Goal: Check status: Check status

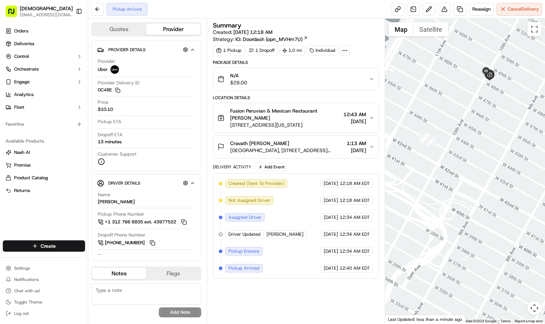
drag, startPoint x: 453, startPoint y: 171, endPoint x: 432, endPoint y: 210, distance: 43.6
click at [432, 210] on div at bounding box center [465, 171] width 160 height 305
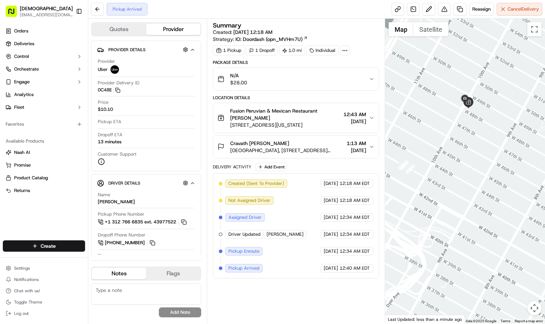
drag, startPoint x: 457, startPoint y: 191, endPoint x: 436, endPoint y: 219, distance: 35.3
click at [436, 219] on div at bounding box center [465, 171] width 160 height 305
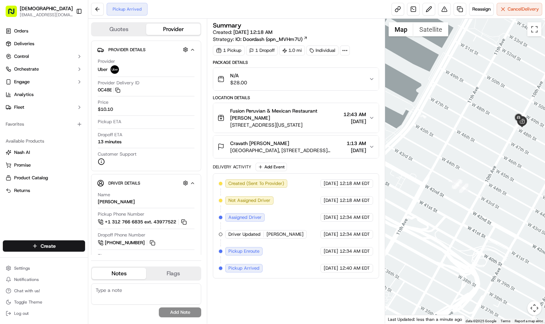
drag, startPoint x: 478, startPoint y: 161, endPoint x: 531, endPoint y: 180, distance: 56.0
click at [532, 182] on div at bounding box center [465, 171] width 160 height 305
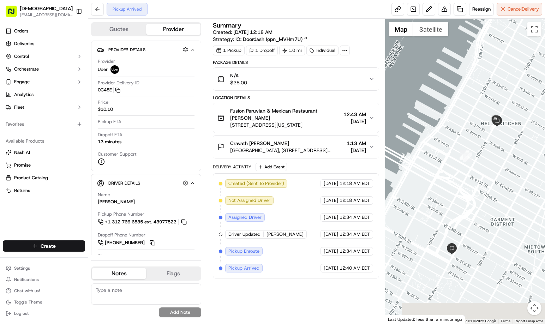
drag, startPoint x: 505, startPoint y: 197, endPoint x: 481, endPoint y: 162, distance: 42.7
click at [494, 168] on div at bounding box center [465, 171] width 160 height 305
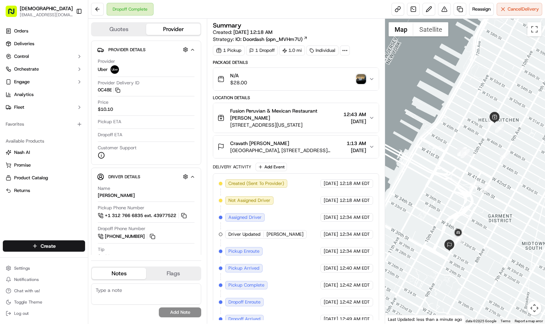
click at [360, 78] on img "button" at bounding box center [361, 79] width 10 height 10
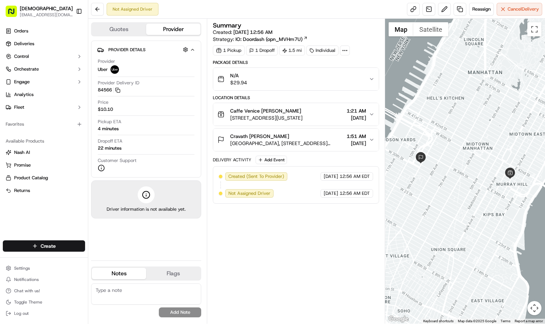
click at [294, 277] on div "Summary Created: 09/17/2025 12:56 AM Strategy: IO: Doordash (opn_MVHm7U) 1 Pick…" at bounding box center [296, 171] width 166 height 298
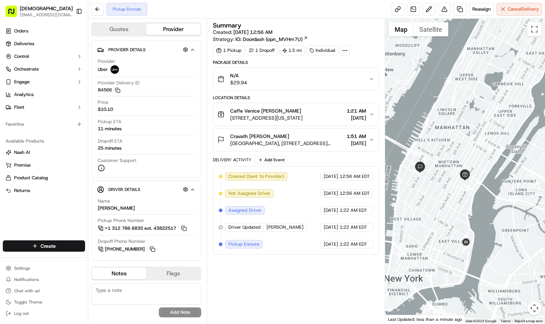
drag, startPoint x: 497, startPoint y: 231, endPoint x: 474, endPoint y: 212, distance: 30.4
click at [474, 212] on div at bounding box center [465, 171] width 160 height 305
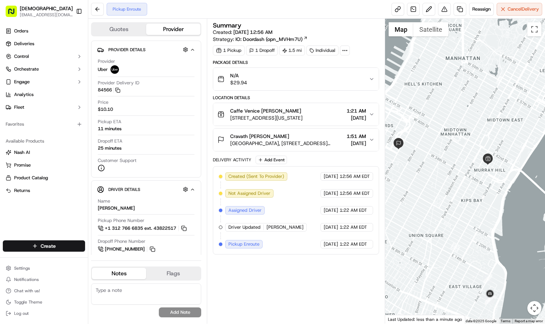
drag, startPoint x: 472, startPoint y: 206, endPoint x: 505, endPoint y: 223, distance: 36.8
click at [505, 223] on div at bounding box center [465, 171] width 160 height 305
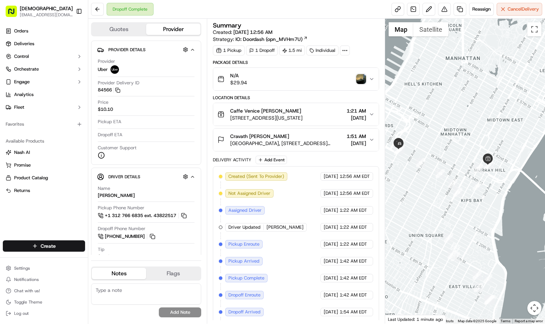
click at [363, 80] on img "button" at bounding box center [361, 79] width 10 height 10
